Goal: Transaction & Acquisition: Purchase product/service

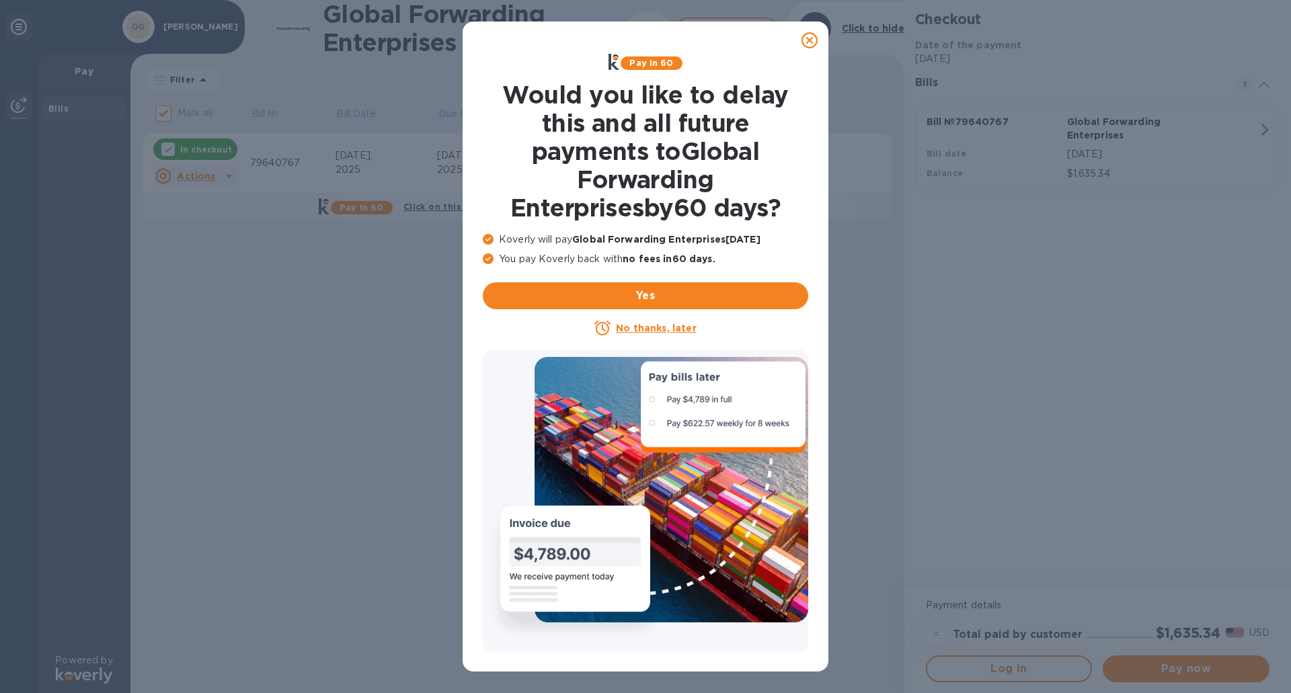
click at [678, 329] on u "No thanks, later" at bounding box center [656, 328] width 80 height 11
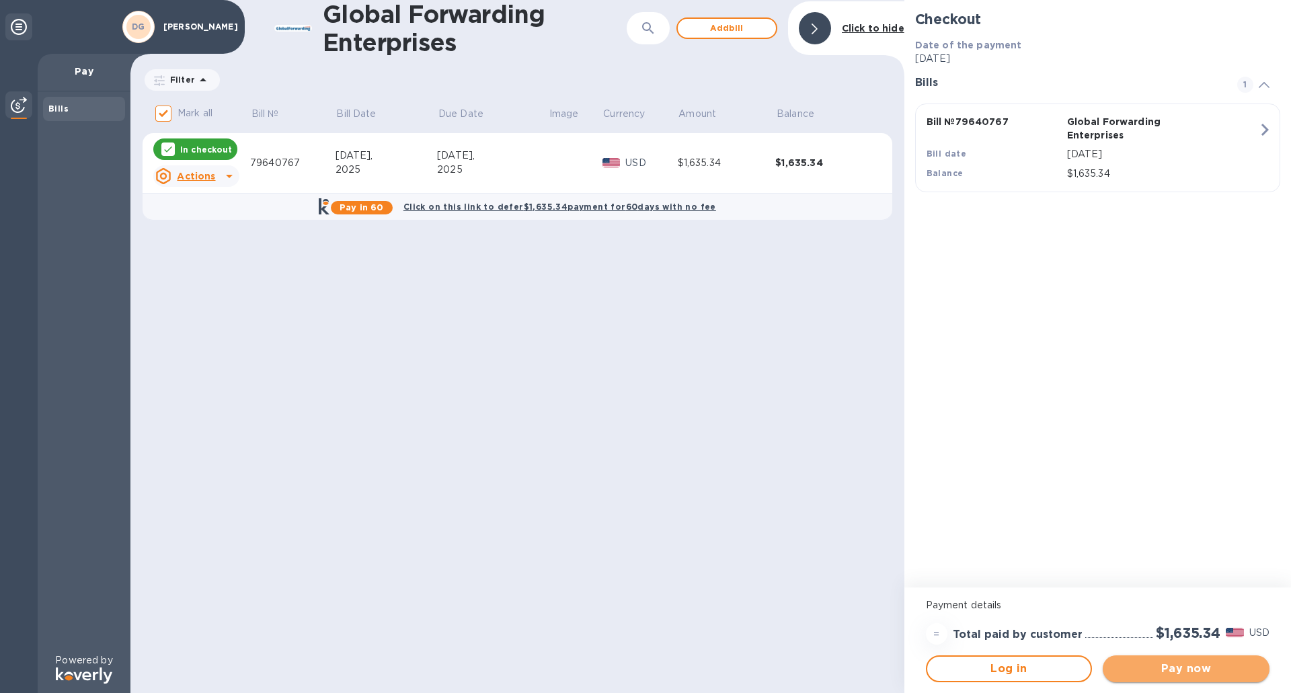
click at [1190, 664] on span "Pay now" at bounding box center [1185, 669] width 145 height 16
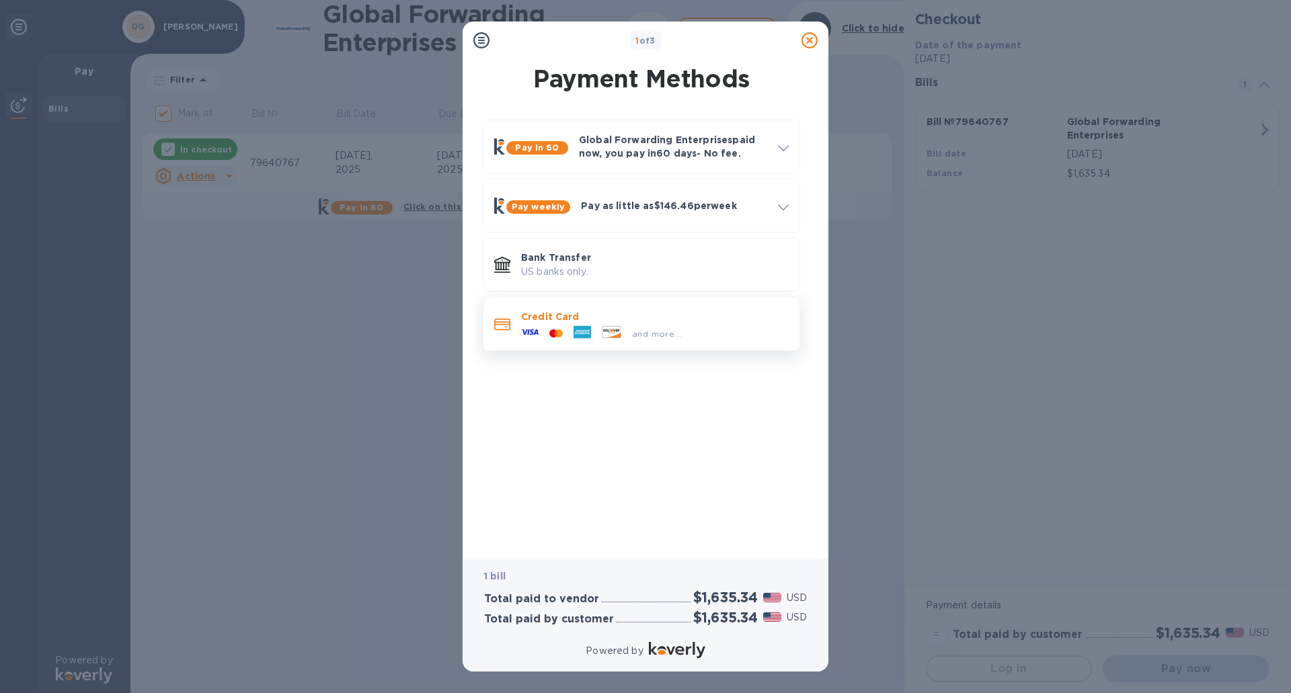
click at [577, 331] on icon at bounding box center [581, 332] width 17 height 13
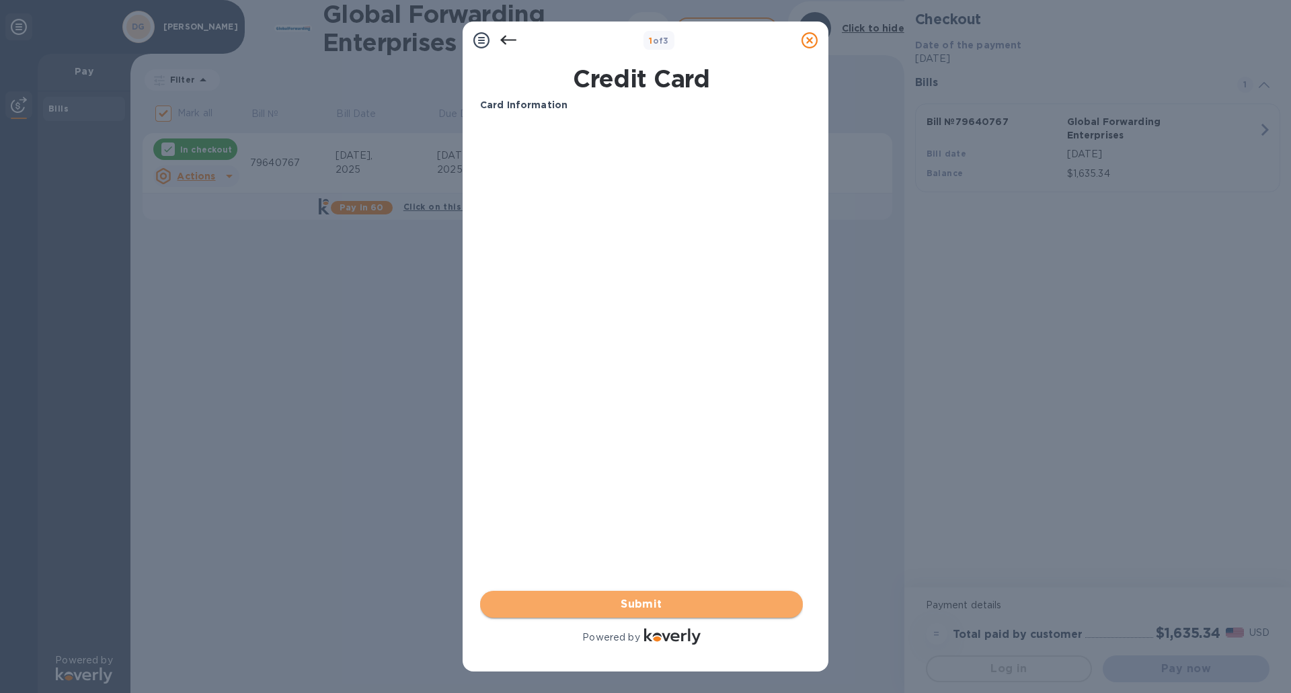
click at [660, 599] on span "Submit" at bounding box center [641, 604] width 301 height 16
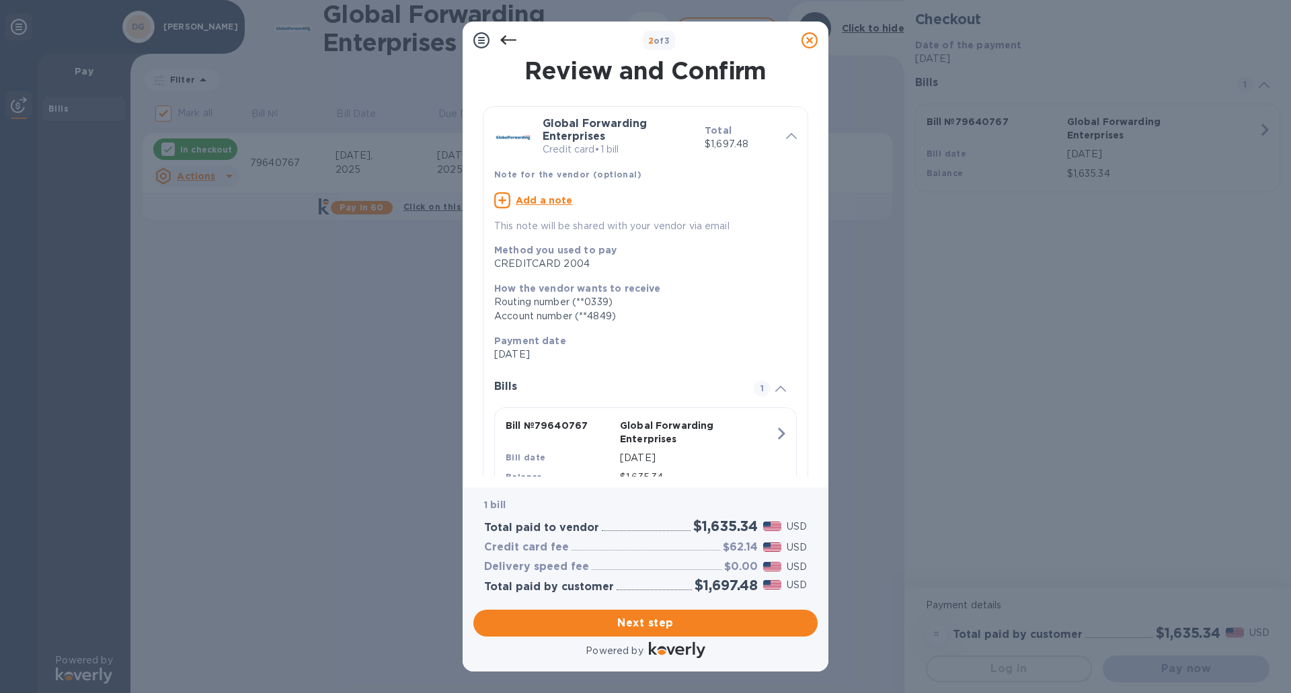
scroll to position [54, 0]
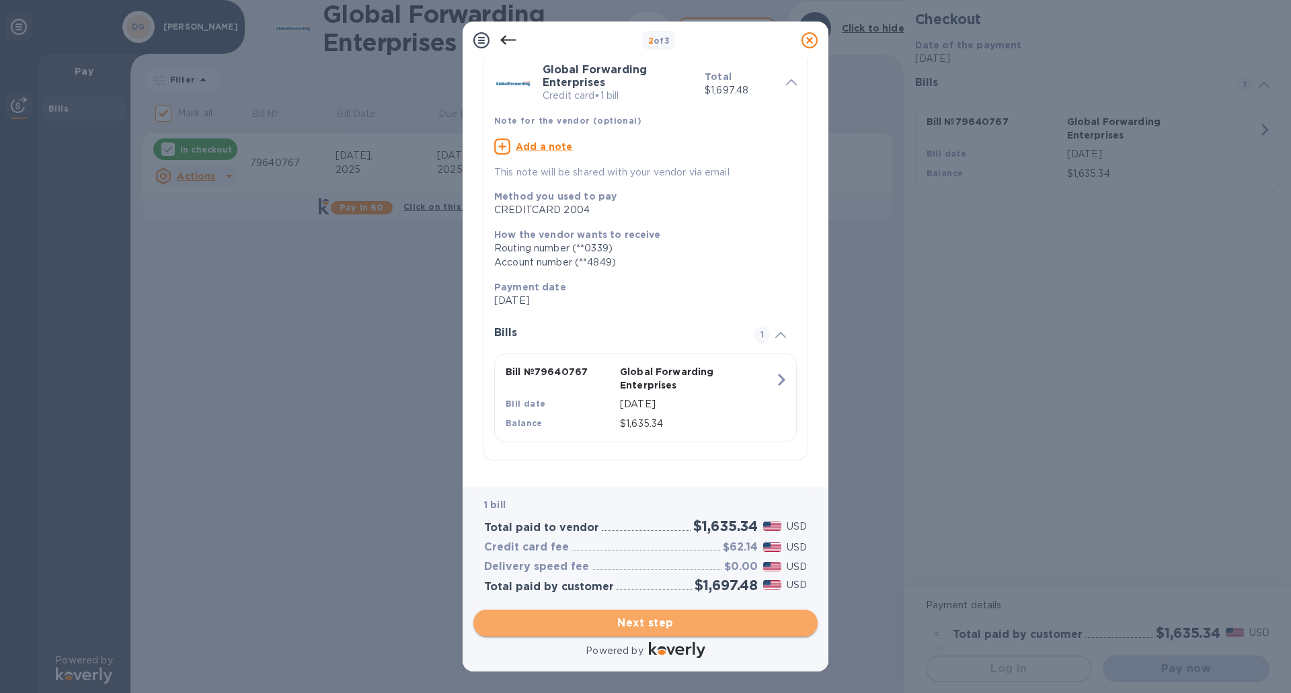
click at [662, 631] on span "Next step" at bounding box center [645, 623] width 323 height 16
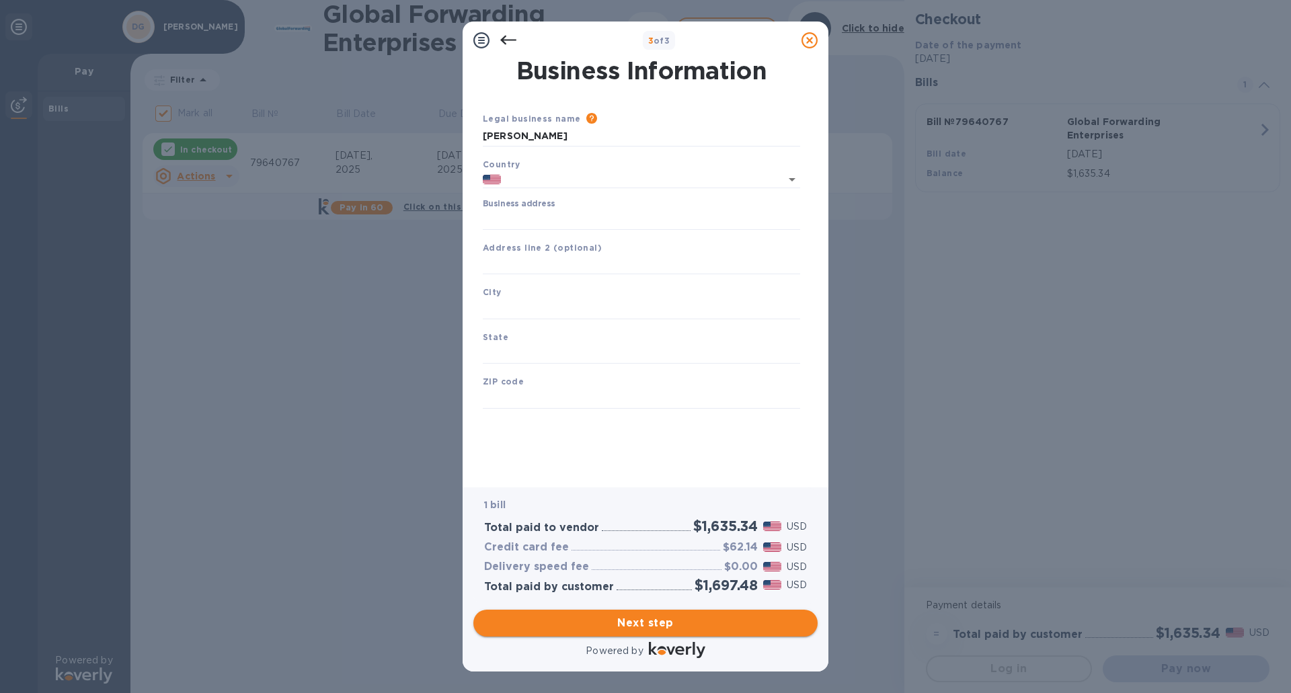
type input "[GEOGRAPHIC_DATA]"
click at [585, 218] on input "Business address" at bounding box center [641, 220] width 317 height 20
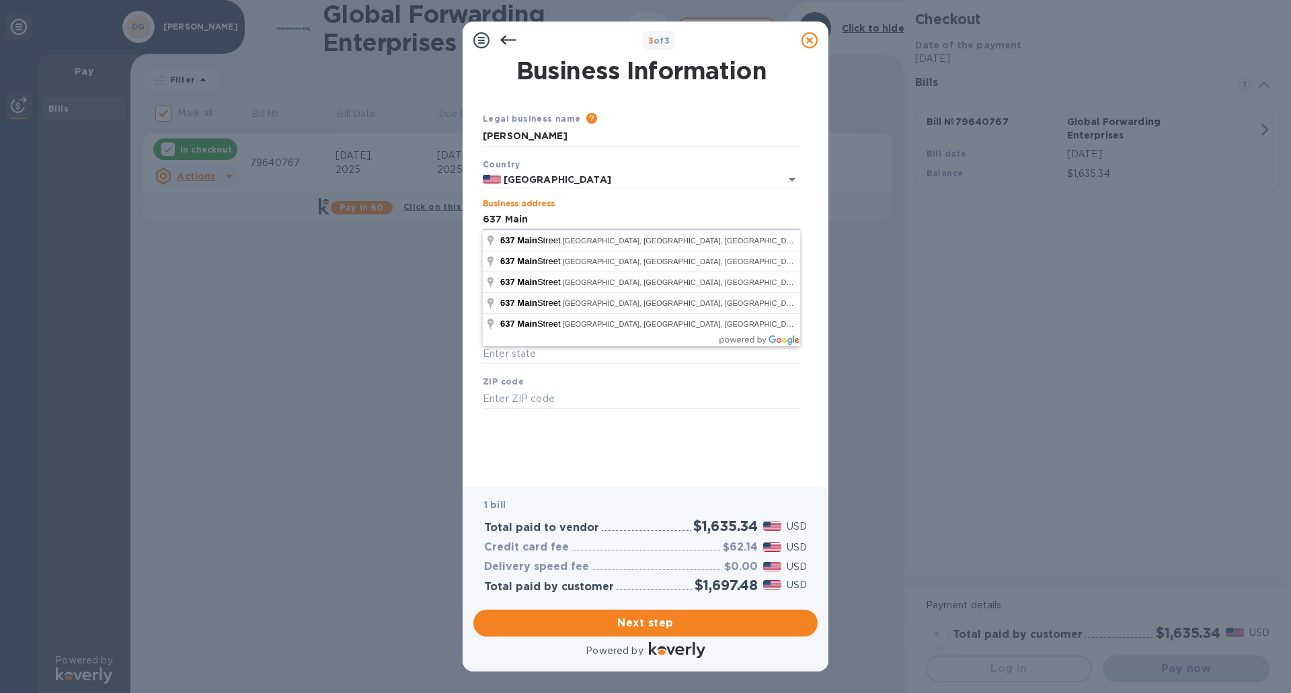
click at [728, 121] on div "Please provide the legal name that appears on your SS-4 form issued by the IRS …" at bounding box center [690, 119] width 219 height 15
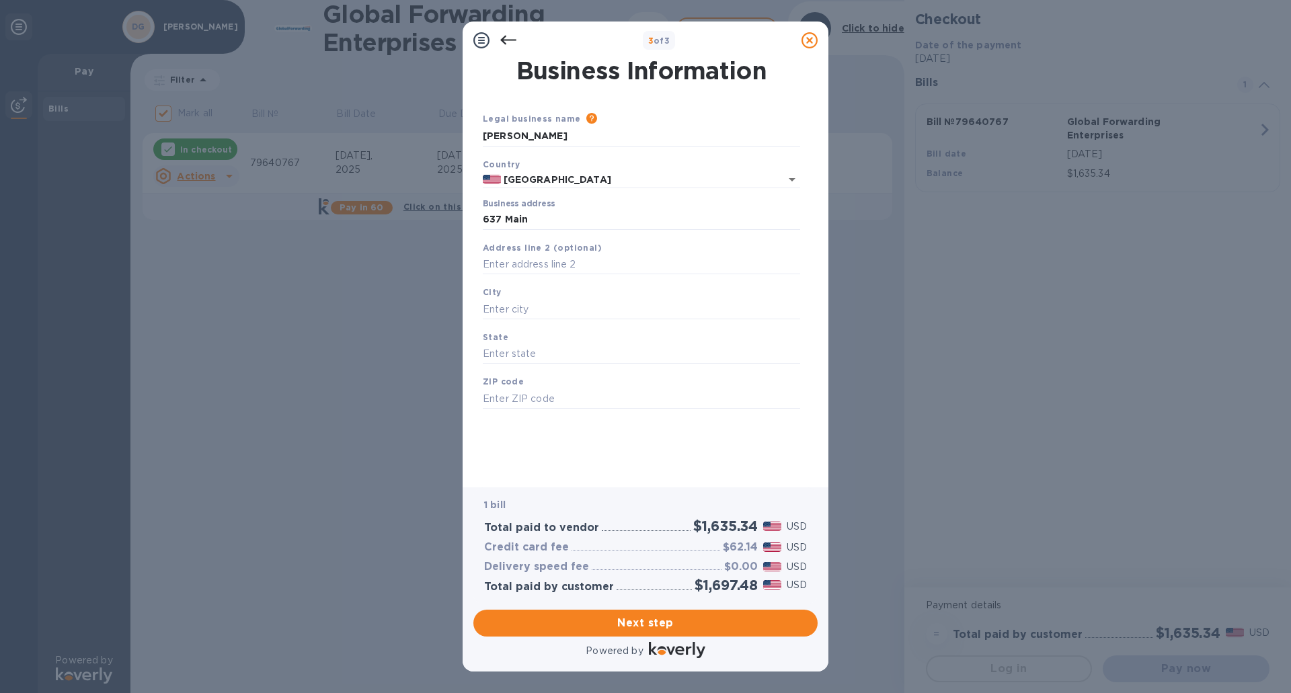
click at [573, 208] on div "Business address [STREET_ADDRESS]" at bounding box center [641, 214] width 317 height 31
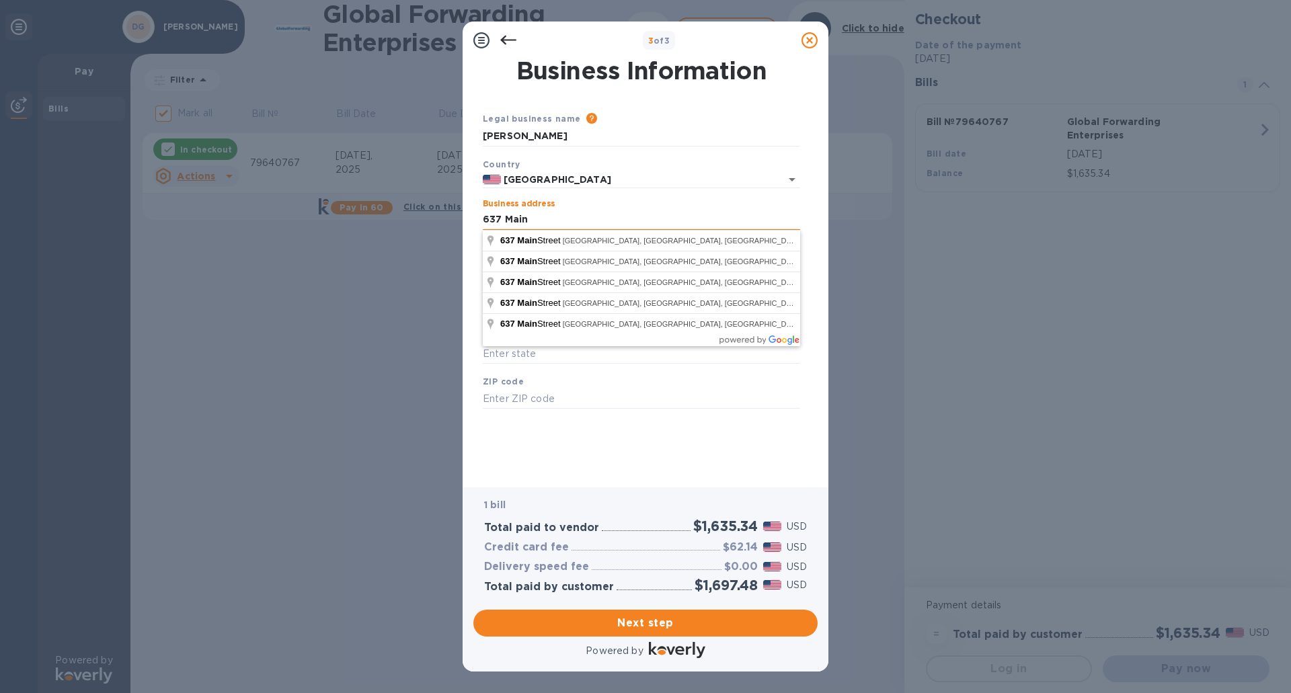
click at [555, 214] on input "637 Main" at bounding box center [641, 220] width 317 height 20
type input "[STREET_ADDRESS]"
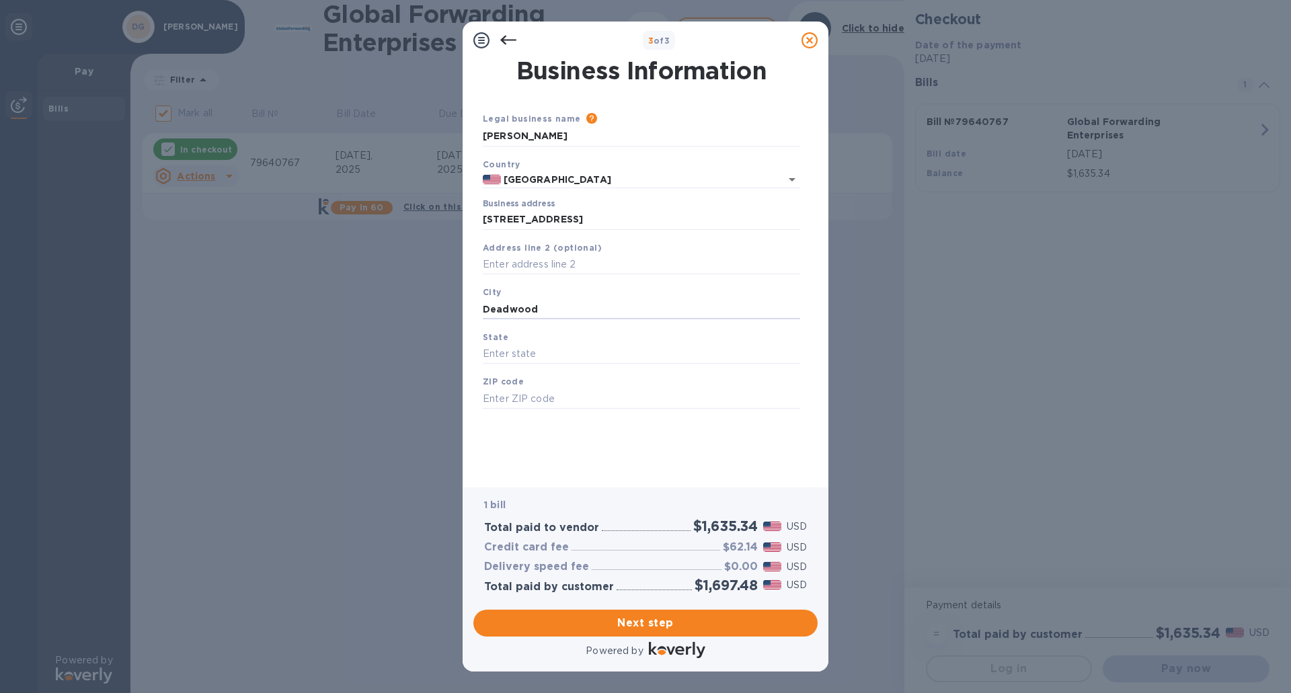
type input "Deadwood"
type input "SD"
type input "57732"
click at [617, 623] on span "Next step" at bounding box center [645, 623] width 323 height 16
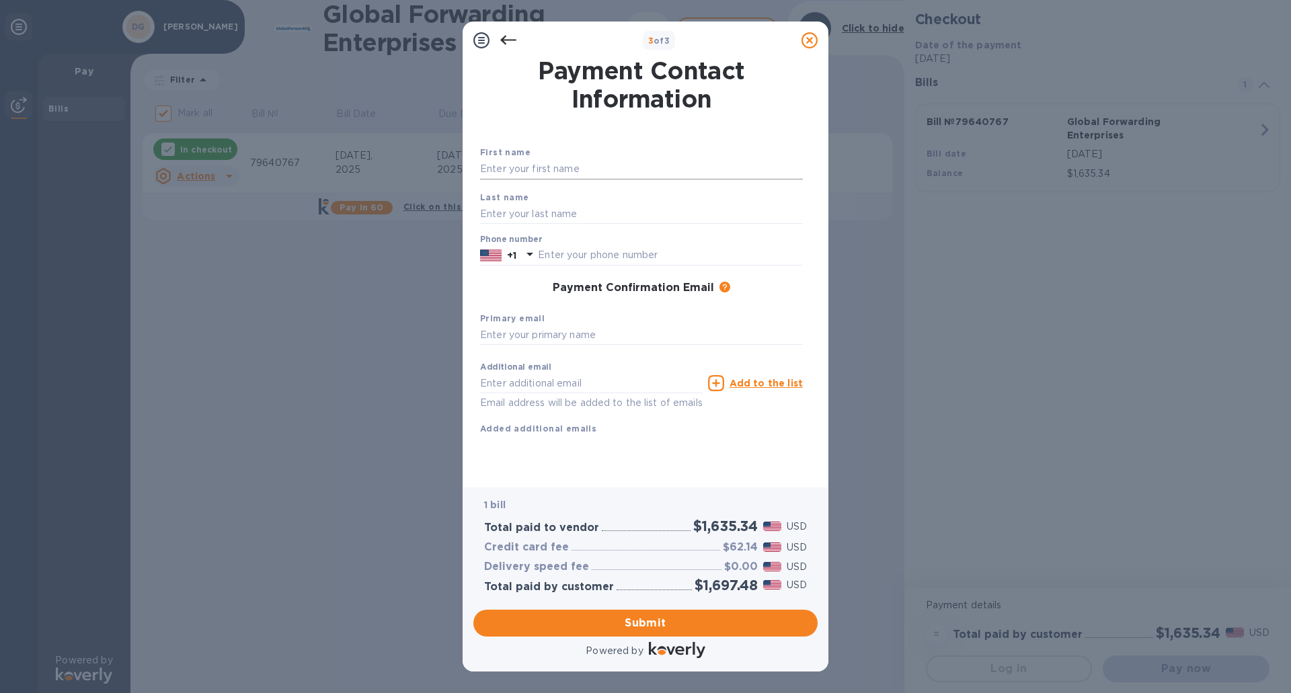
click at [603, 171] on input "text" at bounding box center [641, 169] width 323 height 20
type input "h"
type input "Harley"
type input "[PERSON_NAME]"
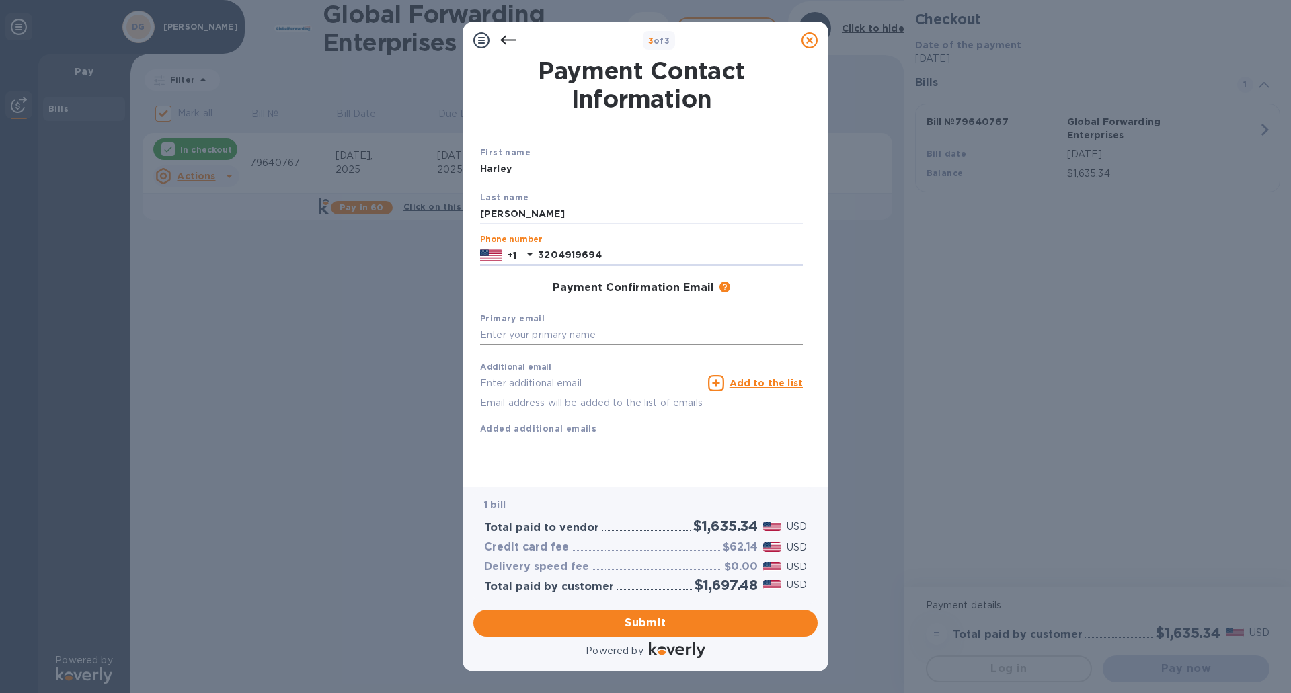
type input "3204919694"
click at [570, 334] on input "text" at bounding box center [641, 335] width 323 height 20
type input "[PERSON_NAME][EMAIL_ADDRESS][DOMAIN_NAME]"
click at [538, 383] on input "text" at bounding box center [591, 383] width 223 height 20
paste input "[EMAIL_ADDRESS][DOMAIN_NAME]"
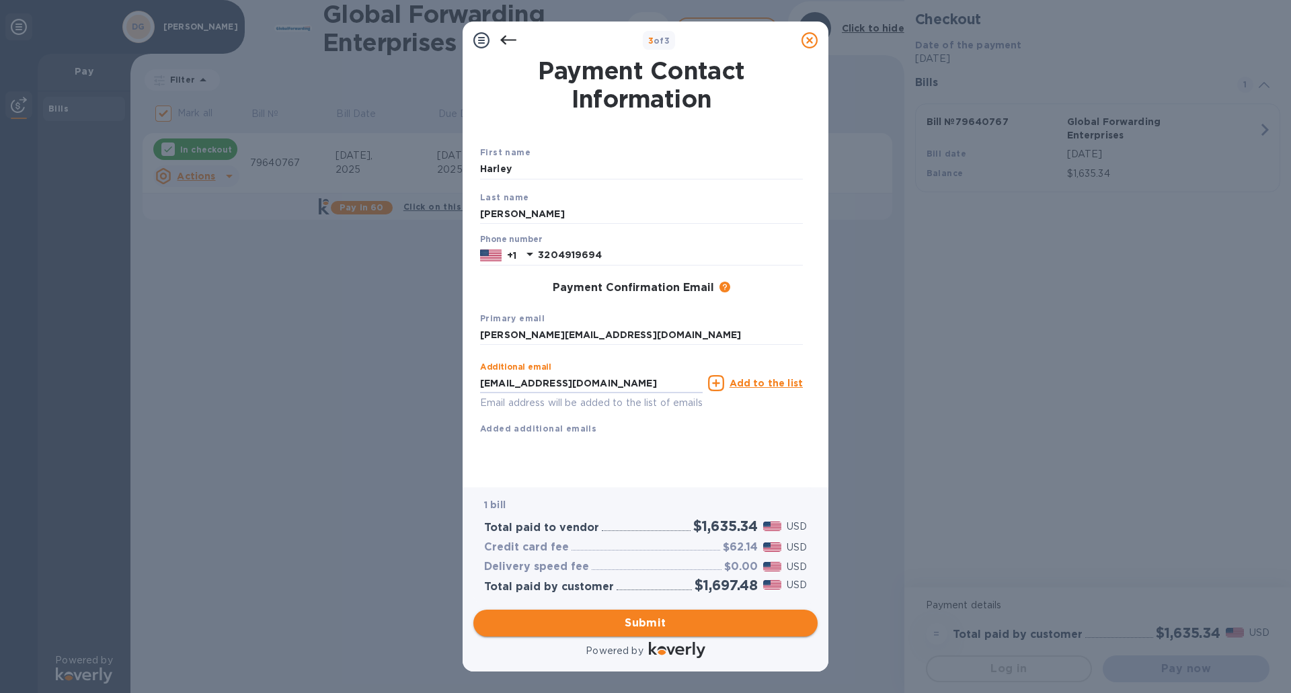
type input "[EMAIL_ADDRESS][DOMAIN_NAME]"
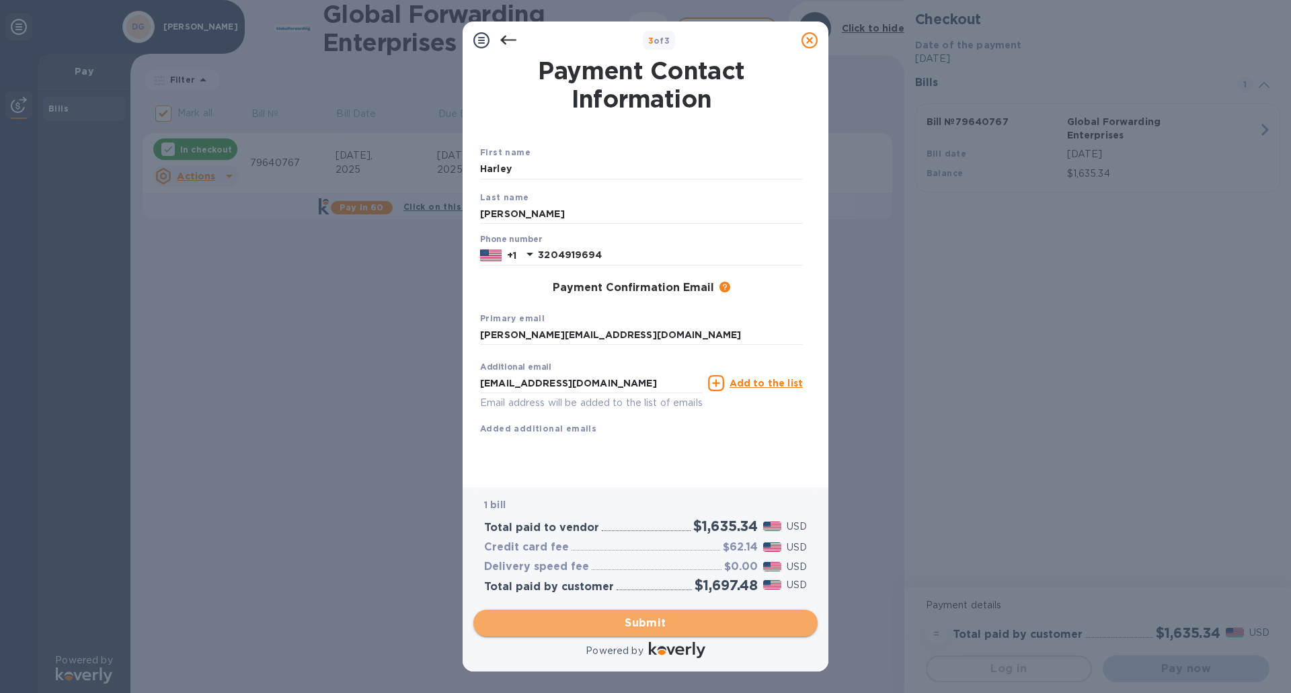
click at [682, 624] on span "Submit" at bounding box center [645, 623] width 323 height 16
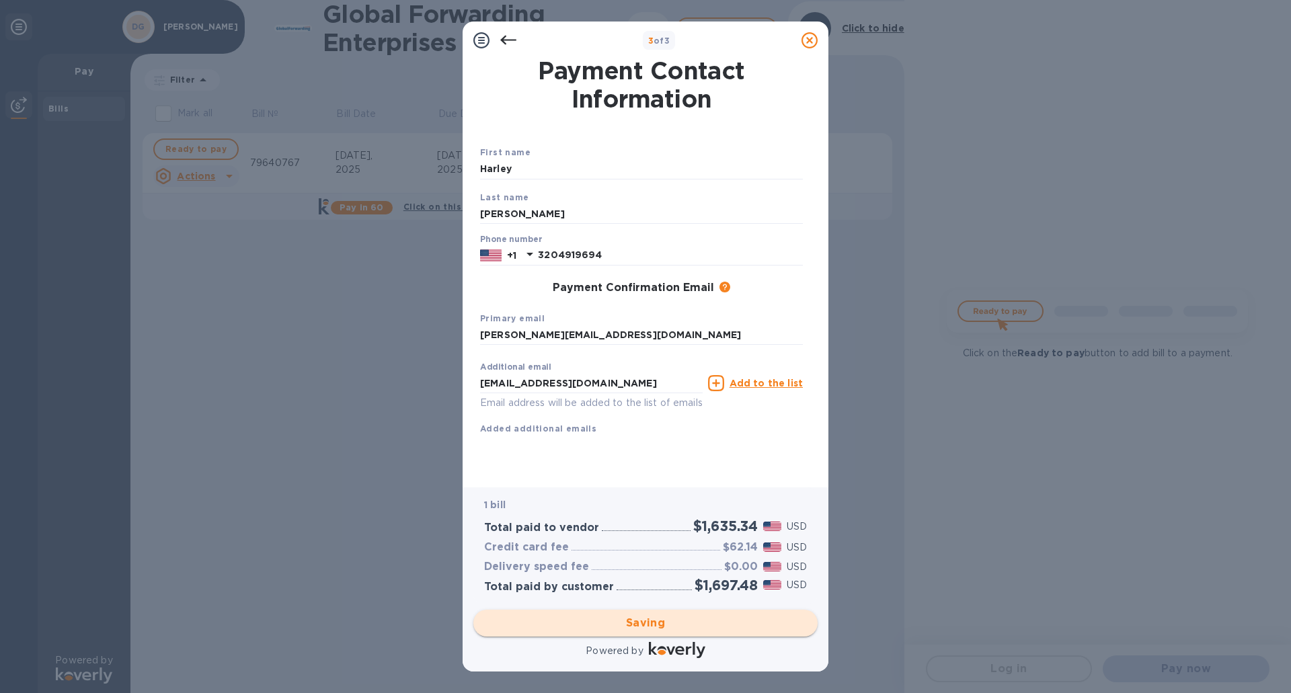
checkbox input "false"
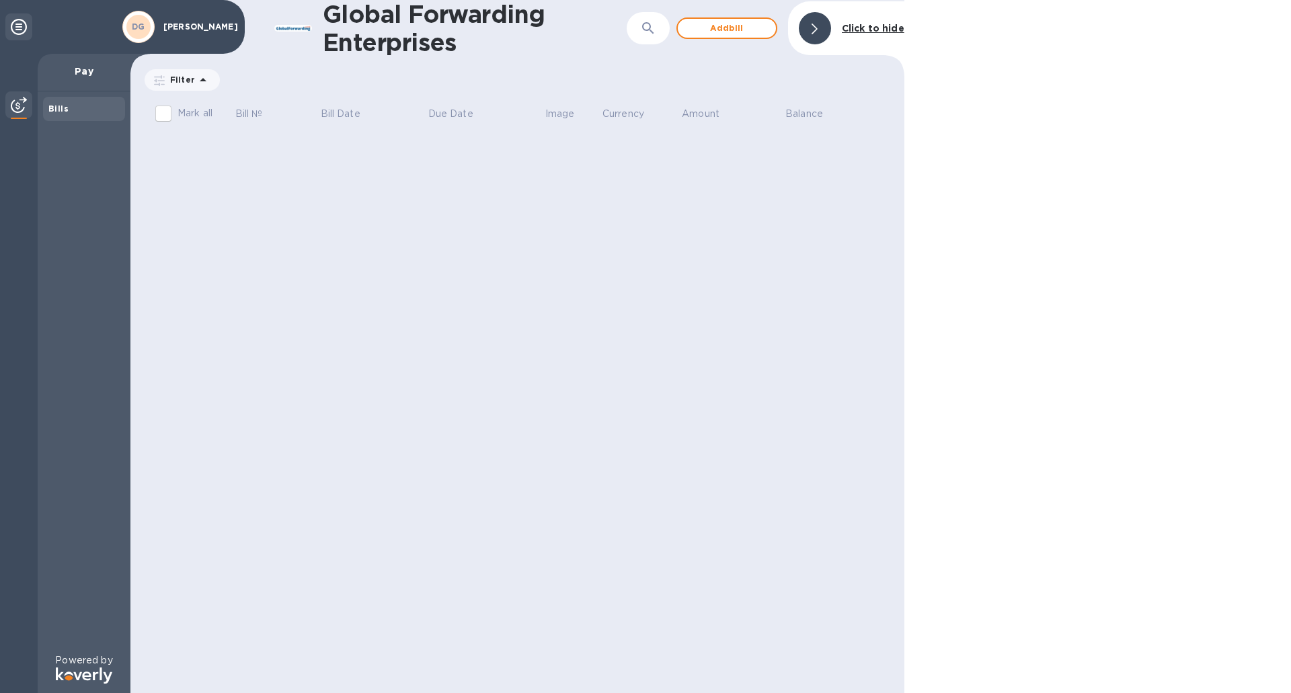
click at [845, 24] on b "Click to hide" at bounding box center [873, 28] width 63 height 11
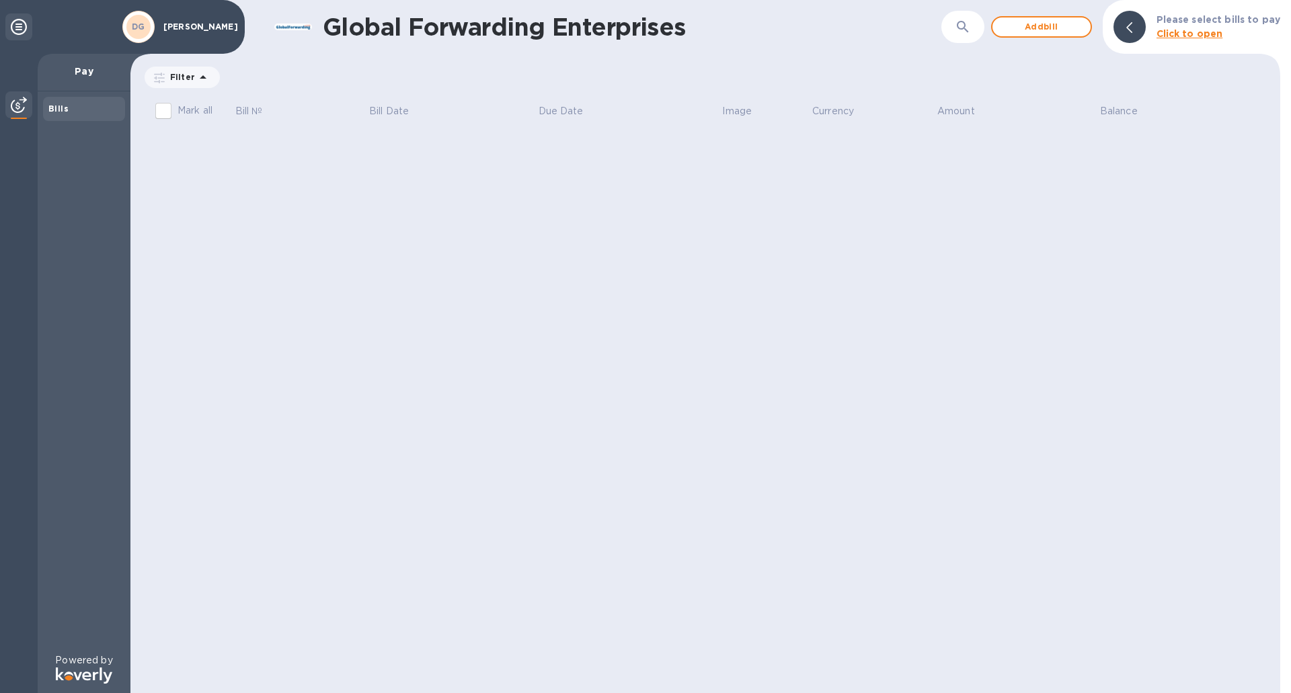
click at [1181, 27] on p "Click to open" at bounding box center [1218, 34] width 124 height 14
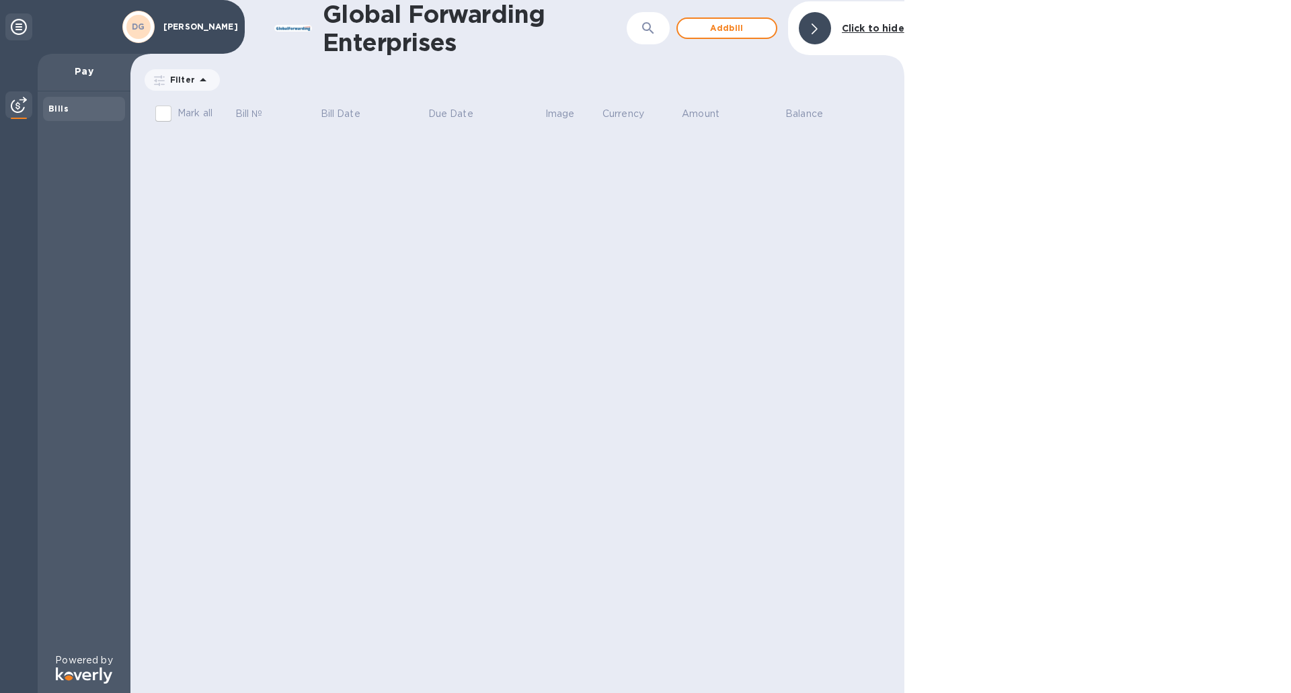
click at [13, 30] on icon at bounding box center [19, 27] width 16 height 16
